Goal: Task Accomplishment & Management: Complete application form

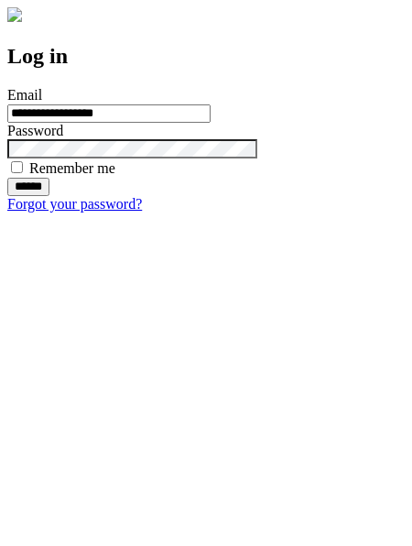
type input "**********"
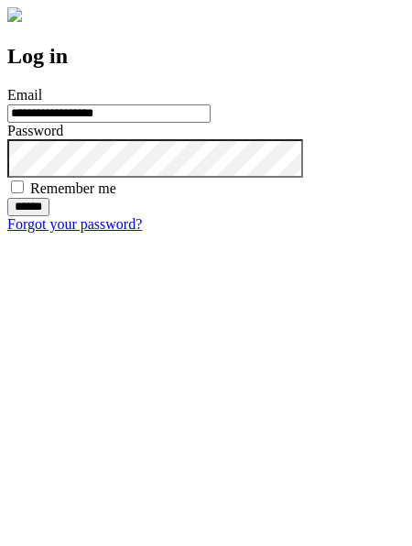
click at [49, 216] on input "******" at bounding box center [28, 207] width 42 height 18
